Goal: Information Seeking & Learning: Learn about a topic

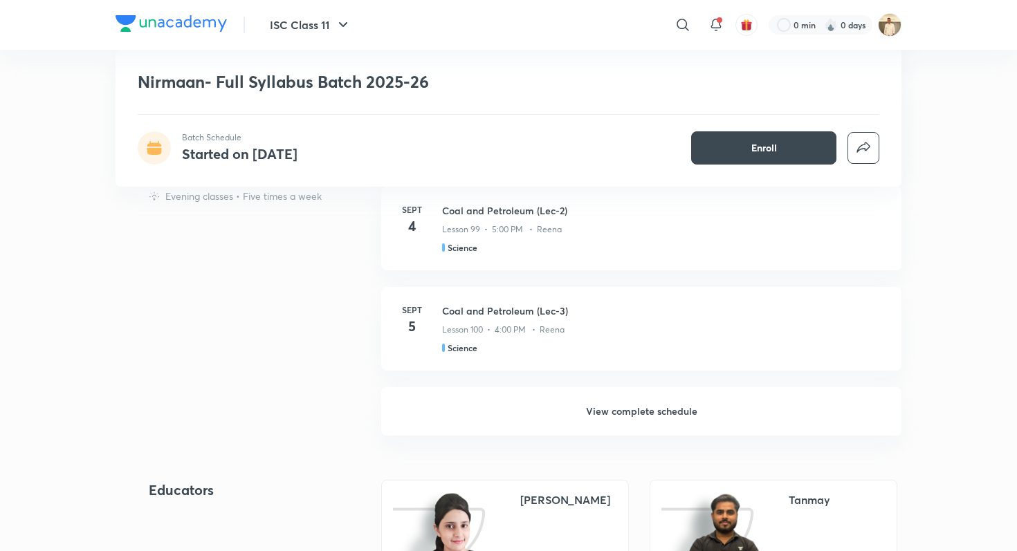
scroll to position [1230, 0]
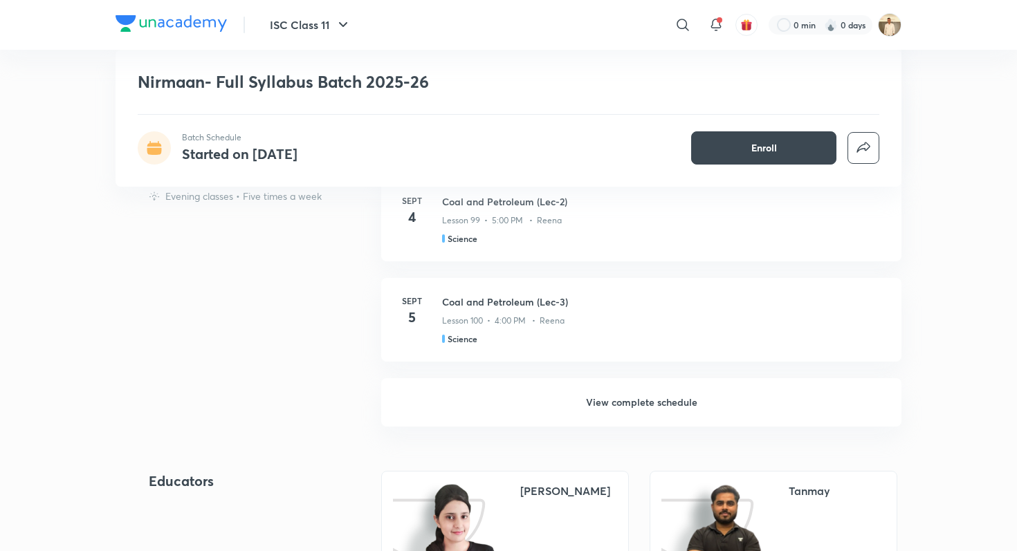
click at [632, 403] on h6 "View complete schedule" at bounding box center [641, 402] width 520 height 48
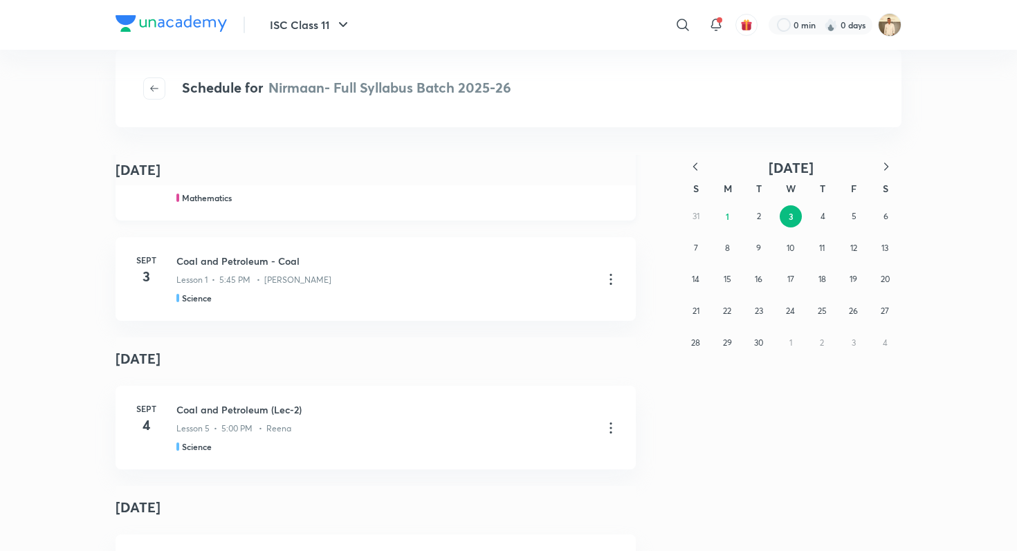
scroll to position [6393, 0]
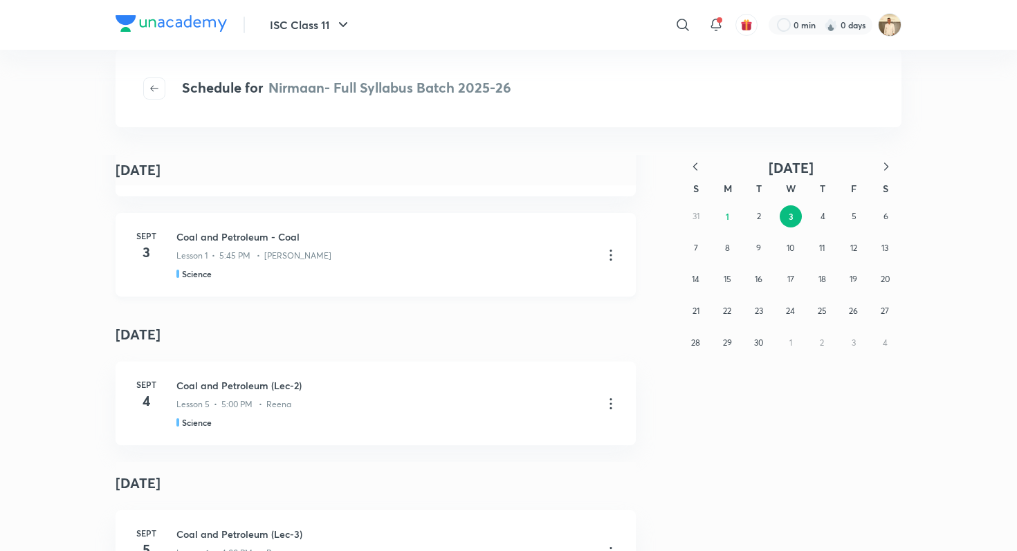
click at [613, 256] on icon at bounding box center [611, 255] width 17 height 17
click at [571, 291] on li "Go to course page" at bounding box center [539, 290] width 158 height 26
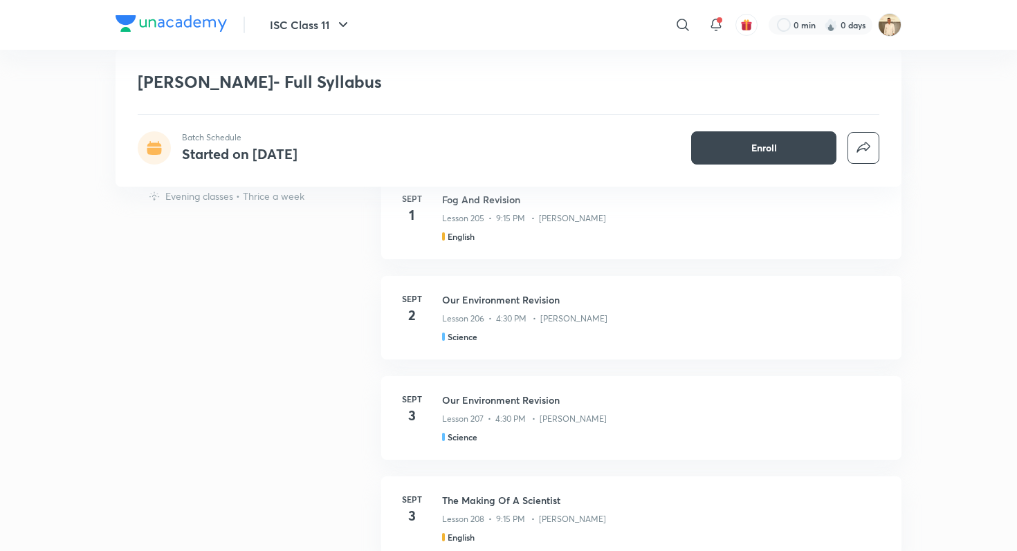
scroll to position [889, 0]
